Goal: Information Seeking & Learning: Learn about a topic

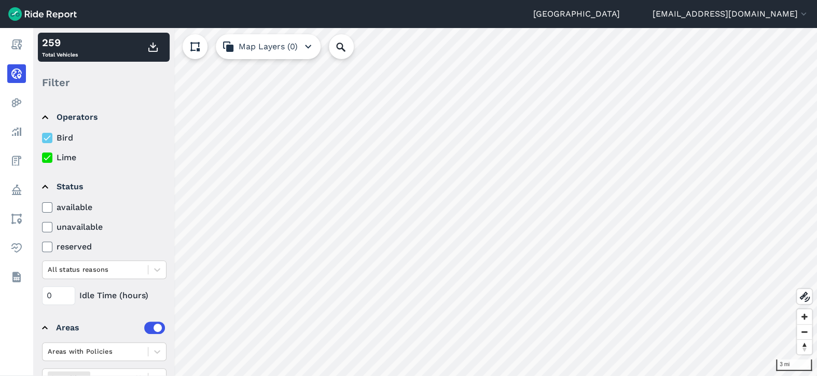
click at [44, 159] on icon at bounding box center [47, 158] width 9 height 10
click at [42, 158] on input "Lime" at bounding box center [42, 155] width 0 height 7
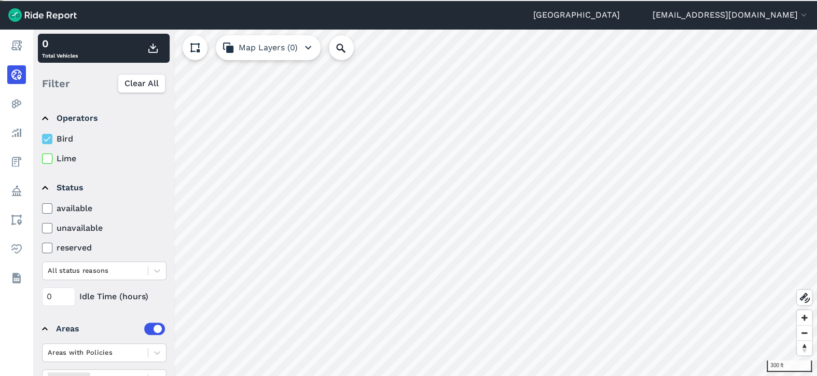
click at [58, 154] on label "Lime" at bounding box center [104, 159] width 125 height 12
click at [42, 154] on input "Lime" at bounding box center [42, 156] width 0 height 7
click at [51, 136] on icon at bounding box center [47, 139] width 9 height 10
click at [42, 136] on input "Bird" at bounding box center [42, 136] width 0 height 7
click at [51, 136] on icon at bounding box center [47, 139] width 9 height 10
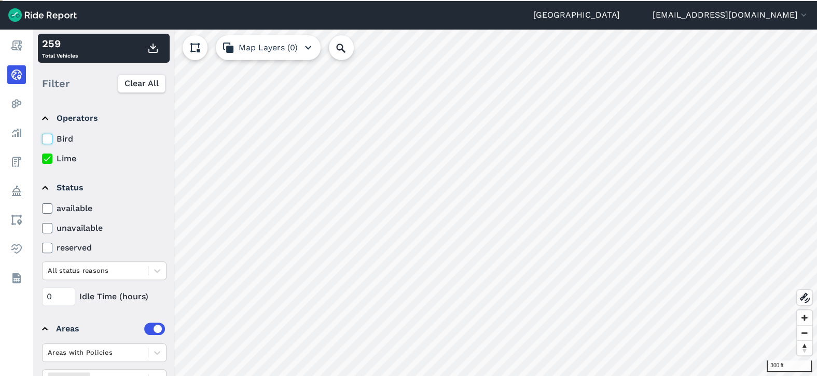
click at [42, 136] on input "Bird" at bounding box center [42, 136] width 0 height 7
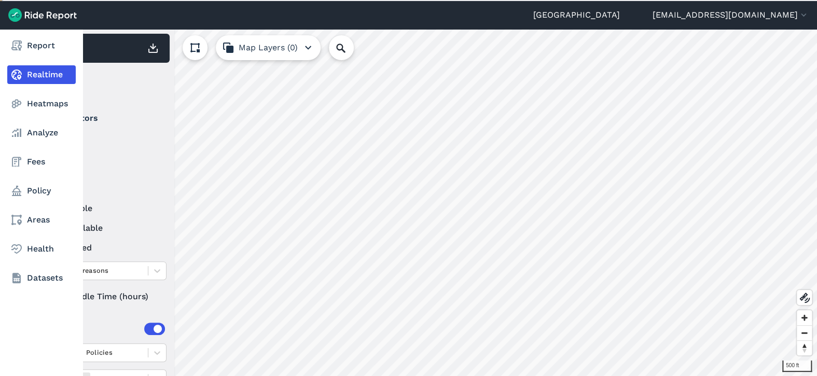
click at [47, 121] on nav "Report Realtime Heatmaps Analyze Fees Policy Areas Health Datasets" at bounding box center [41, 162] width 83 height 266
click at [50, 118] on nav "Report Realtime Heatmaps Analyze Fees Policy Areas Health Datasets" at bounding box center [41, 162] width 83 height 266
click at [50, 129] on link "Analyze" at bounding box center [41, 133] width 69 height 19
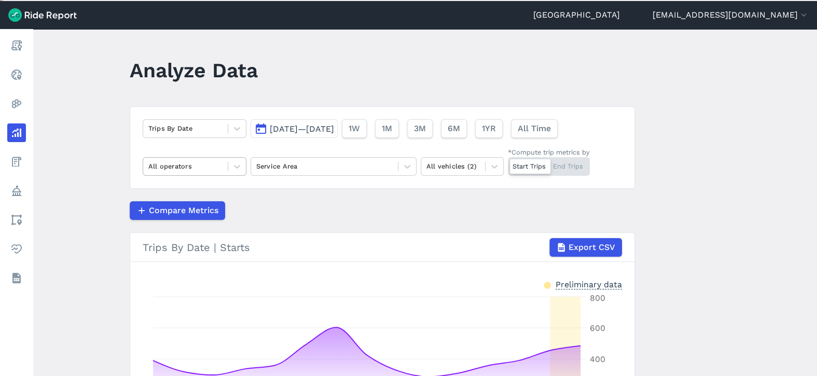
click at [225, 165] on div "All operators" at bounding box center [185, 166] width 85 height 16
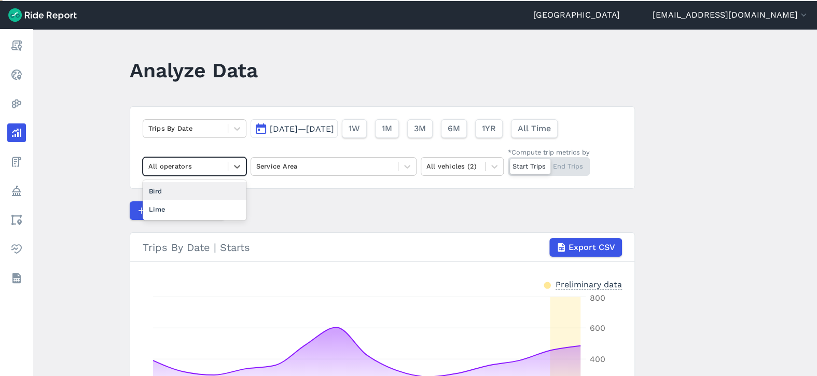
click at [208, 194] on div "Bird" at bounding box center [195, 191] width 104 height 18
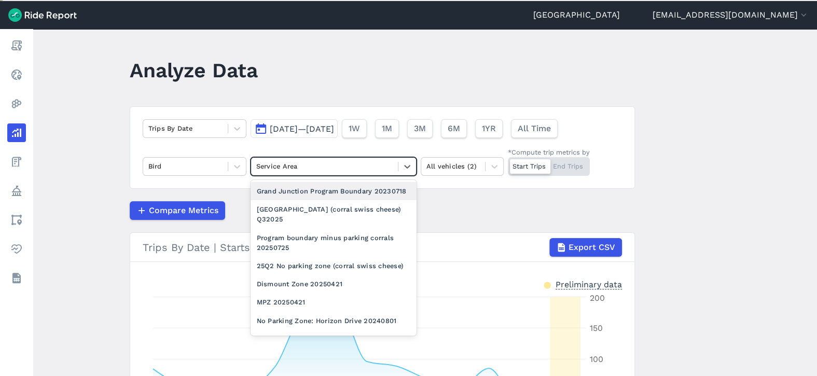
click at [379, 166] on div at bounding box center [324, 166] width 136 height 12
click at [370, 194] on div "Grand Junction Program Boundary 20230718" at bounding box center [334, 191] width 166 height 18
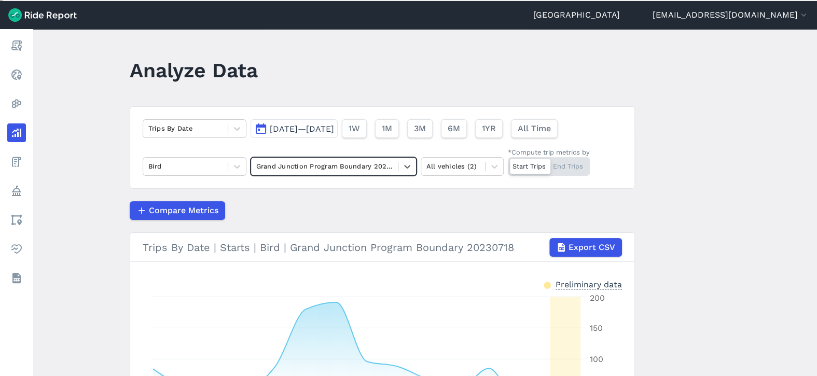
scroll to position [52, 0]
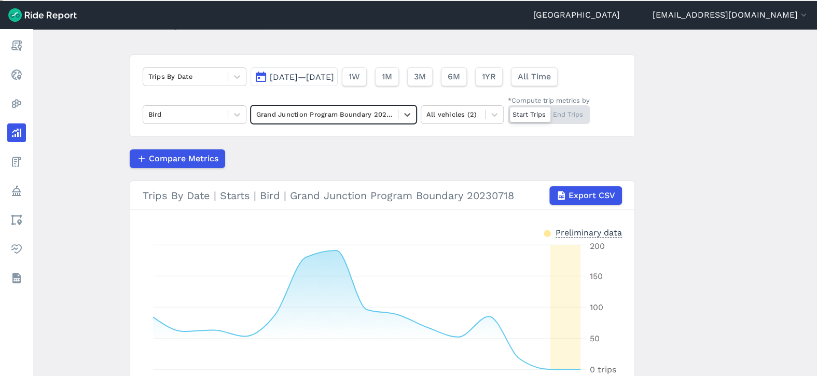
click at [330, 68] on button "[DATE]—[DATE]" at bounding box center [294, 76] width 87 height 19
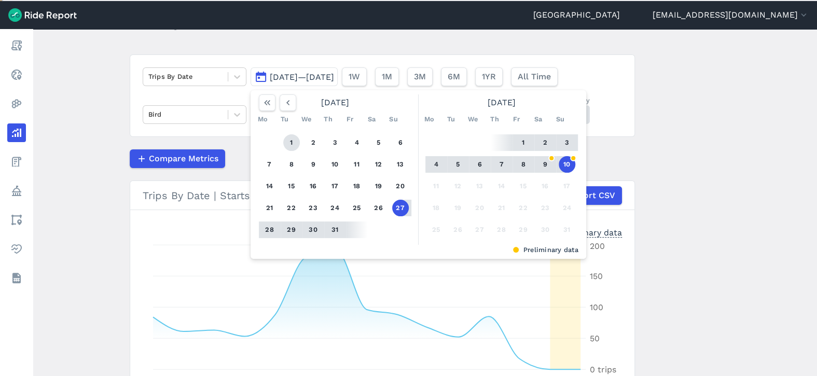
click at [291, 140] on button "1" at bounding box center [291, 142] width 17 height 17
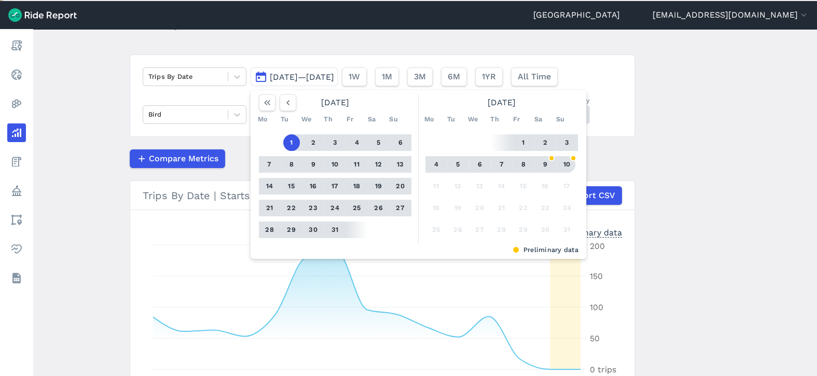
click at [564, 161] on button "10" at bounding box center [567, 164] width 17 height 17
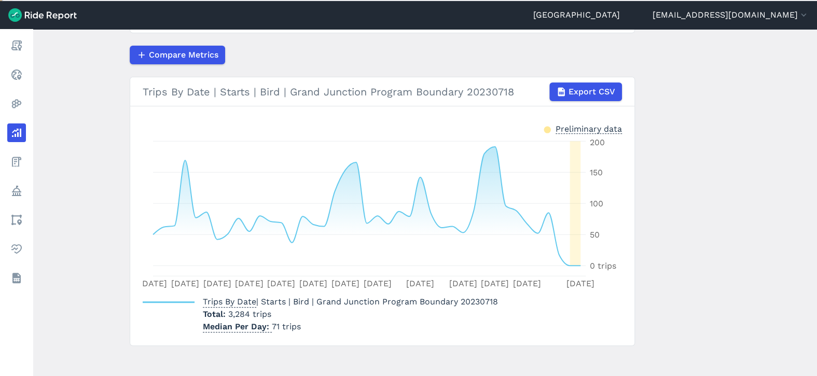
scroll to position [161, 0]
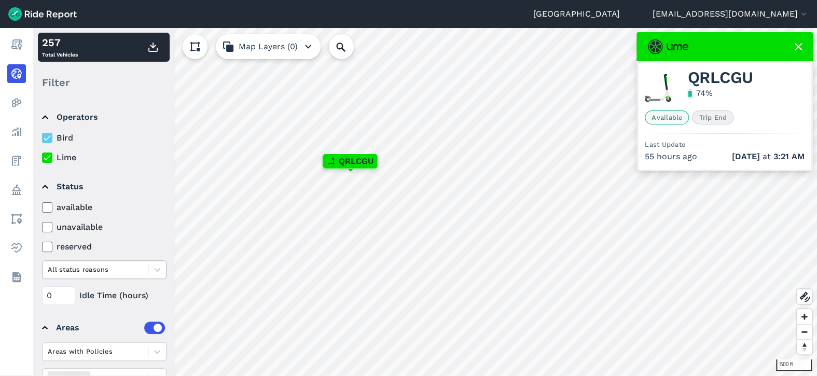
click at [118, 272] on div at bounding box center [95, 270] width 95 height 12
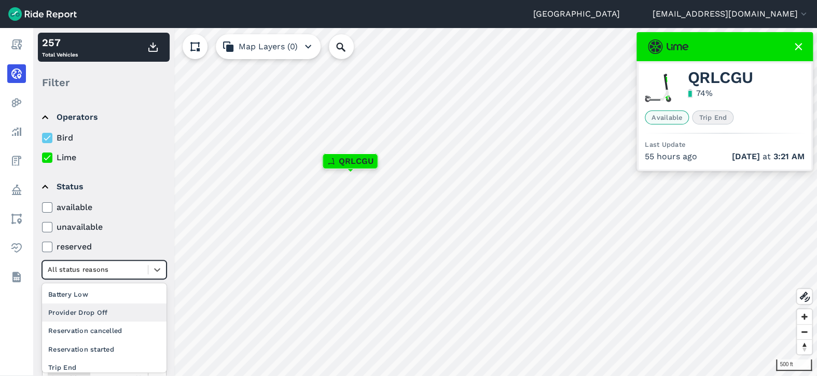
click at [117, 316] on div "Provider Drop Off" at bounding box center [104, 313] width 125 height 18
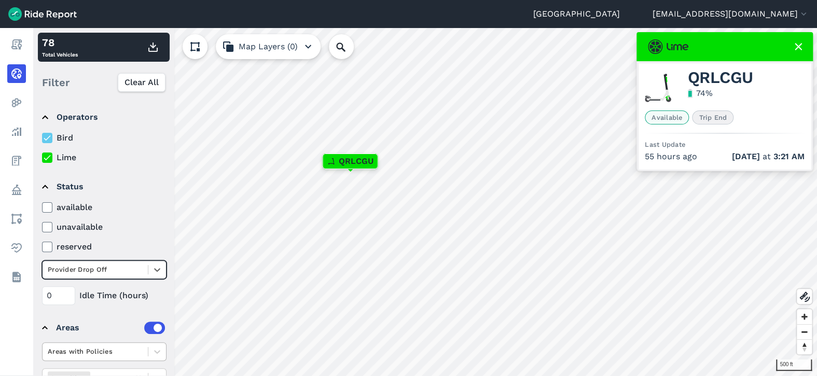
scroll to position [47, 0]
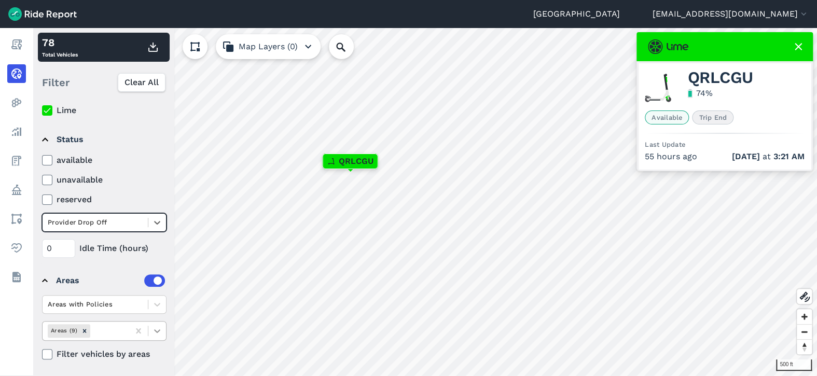
click at [159, 333] on icon at bounding box center [157, 331] width 10 height 10
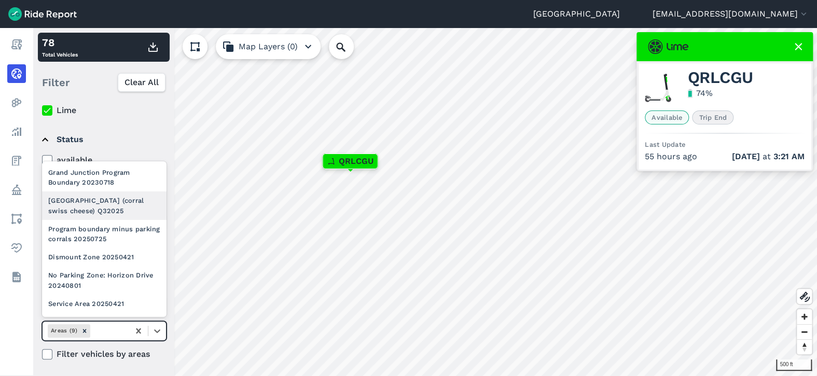
click at [127, 217] on div "[GEOGRAPHIC_DATA] (corral swiss cheese) Q32025" at bounding box center [104, 206] width 125 height 28
